Goal: Find contact information: Find contact information

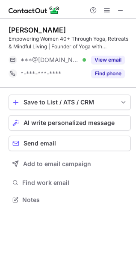
scroll to position [194, 136]
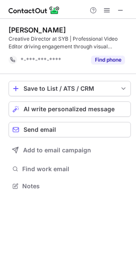
scroll to position [180, 136]
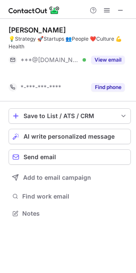
scroll to position [194, 136]
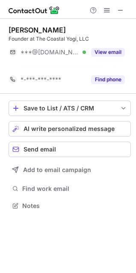
scroll to position [186, 136]
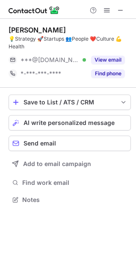
scroll to position [194, 136]
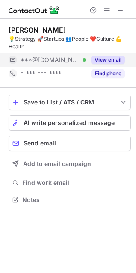
click at [104, 58] on button "View email" at bounding box center [108, 60] width 34 height 9
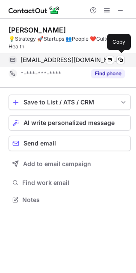
click at [60, 59] on span "bradrahmlow@gmail.com" at bounding box center [70, 60] width 98 height 8
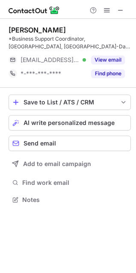
scroll to position [189, 136]
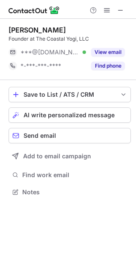
scroll to position [186, 136]
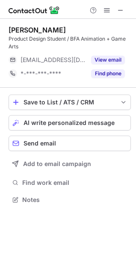
scroll to position [194, 136]
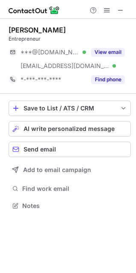
scroll to position [200, 136]
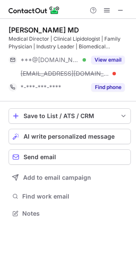
scroll to position [208, 136]
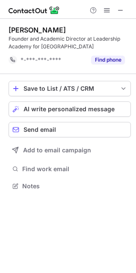
scroll to position [180, 136]
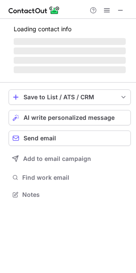
scroll to position [186, 136]
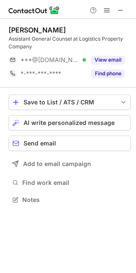
scroll to position [194, 136]
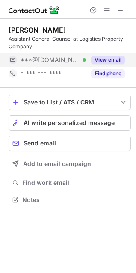
click at [101, 59] on button "View email" at bounding box center [108, 60] width 34 height 9
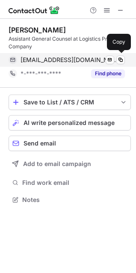
click at [74, 59] on span "erinashmacleod@gmail.com" at bounding box center [70, 60] width 98 height 8
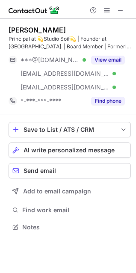
scroll to position [221, 136]
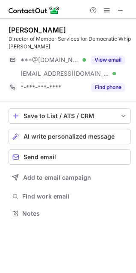
scroll to position [208, 136]
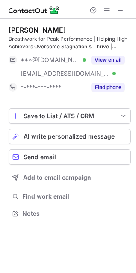
scroll to position [208, 136]
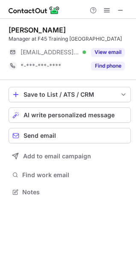
scroll to position [186, 136]
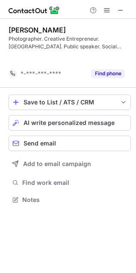
scroll to position [180, 136]
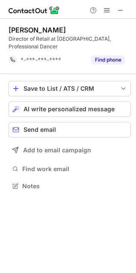
scroll to position [180, 136]
